Goal: Information Seeking & Learning: Learn about a topic

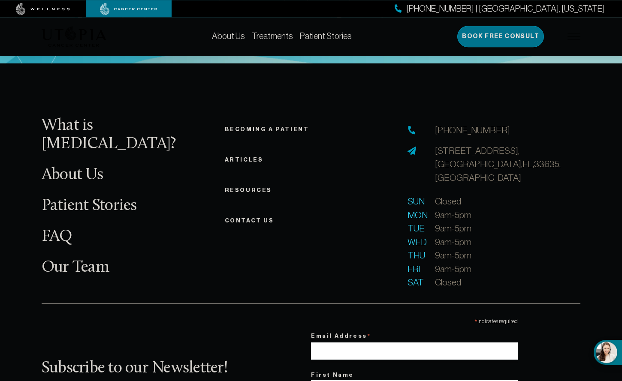
scroll to position [3267, 0]
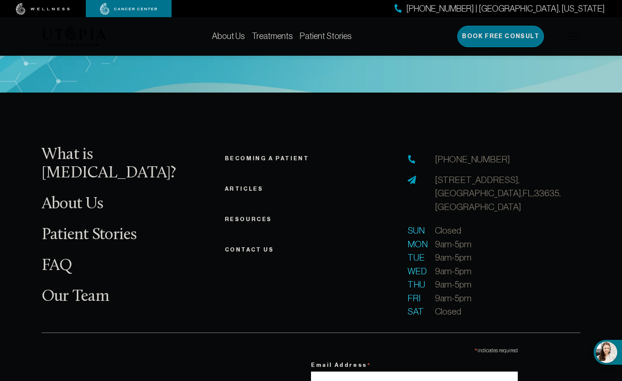
click at [261, 155] on link "Becoming a patient" at bounding box center [267, 158] width 85 height 6
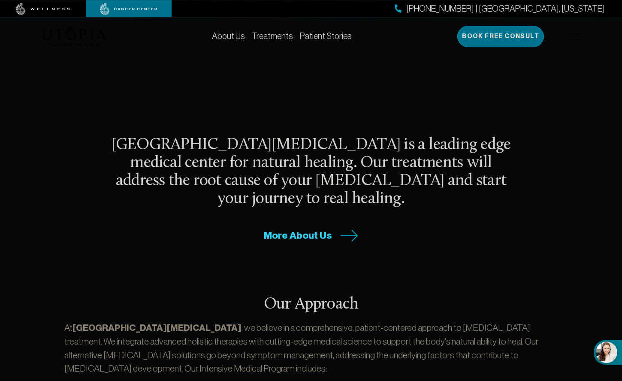
scroll to position [235, 0]
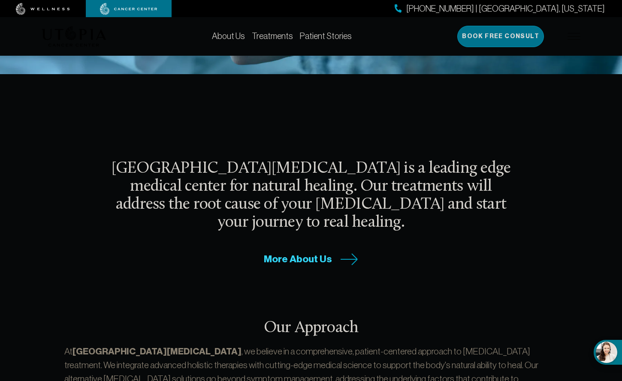
click at [239, 30] on div "About Us Treatments Patient Stories [PHONE_NUMBER] | [GEOGRAPHIC_DATA], [US_STA…" at bounding box center [311, 36] width 539 height 39
click at [252, 33] on link "Treatments" at bounding box center [272, 35] width 41 height 9
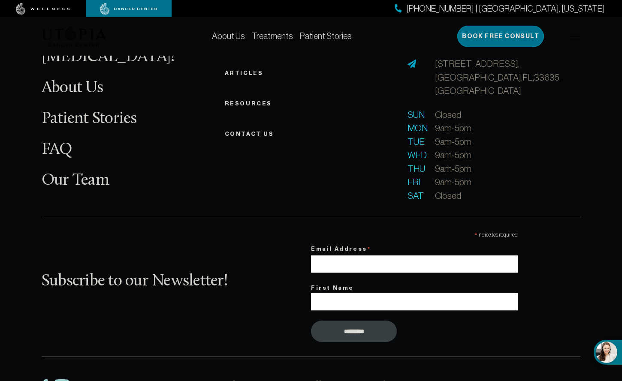
scroll to position [2451, 0]
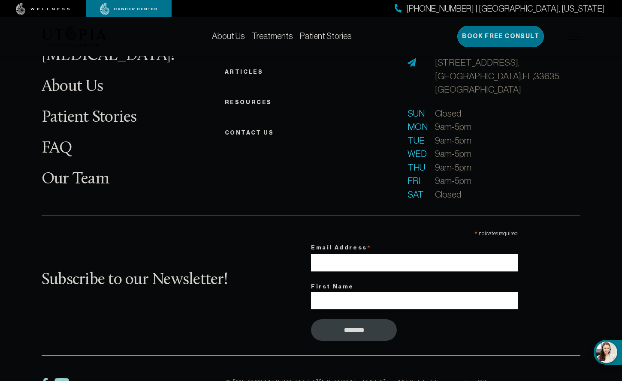
click at [385, 254] on input "Email Address *" at bounding box center [414, 263] width 207 height 18
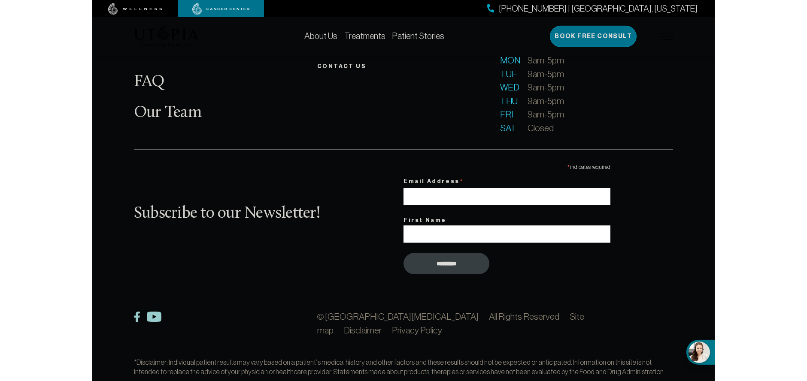
scroll to position [2539, 0]
